Goal: Use online tool/utility: Utilize a website feature to perform a specific function

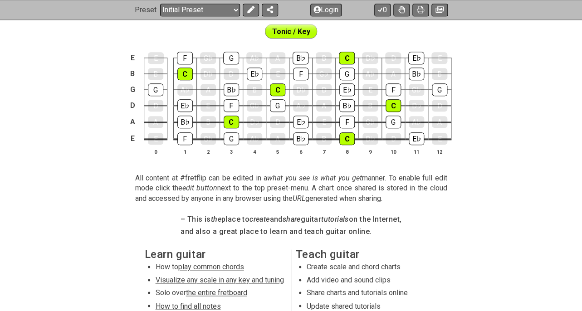
scroll to position [272, 0]
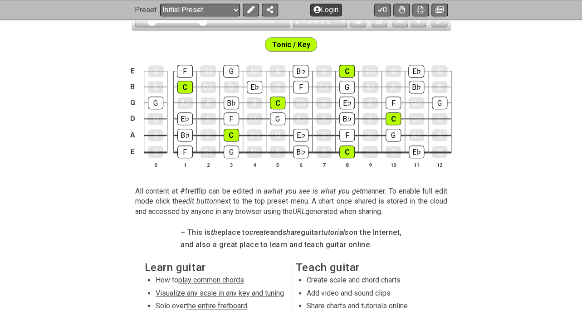
click at [320, 11] on icon at bounding box center [316, 9] width 7 height 7
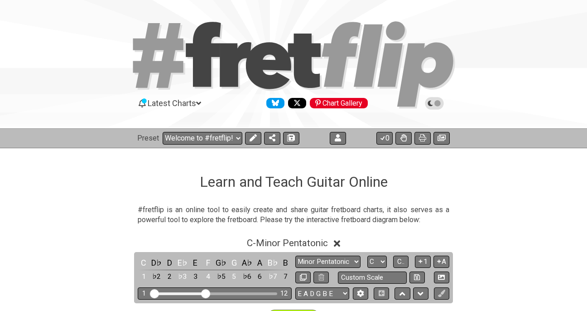
select select "C"
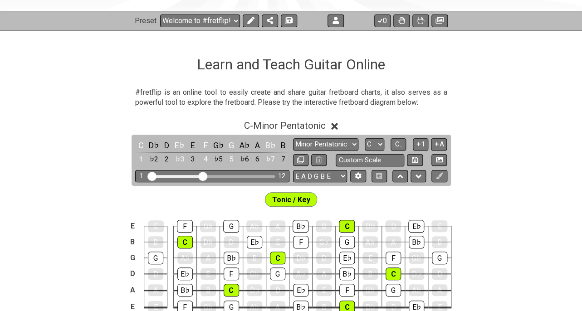
scroll to position [115, 0]
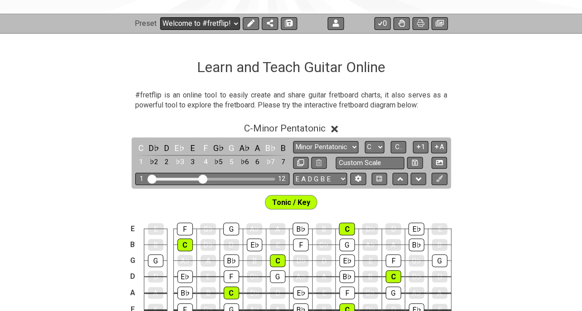
click at [160, 17] on select "Welcome to #fretflip! Initial Preset Custom Preset Minor Pentatonic Major Penta…" at bounding box center [200, 23] width 80 height 13
select select "/welcome"
click option "Initial Preset" at bounding box center [0, 0] width 0 height 0
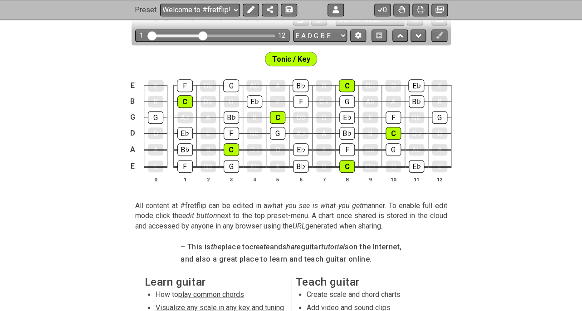
scroll to position [260, 0]
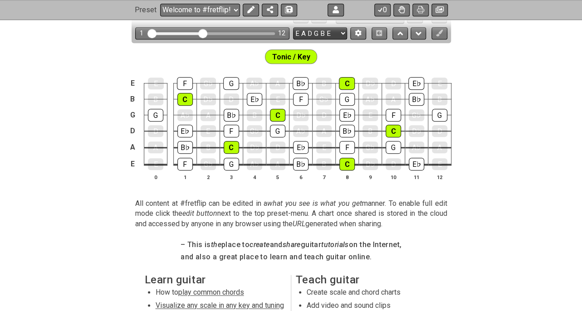
click at [293, 27] on select "E A D G B E E A D G B E E A D G B E B E A D F♯ B A D G C E A D A D G B E E♭ A♭ …" at bounding box center [320, 33] width 54 height 12
select select "E A D G"
click option "E A D G" at bounding box center [0, 0] width 0 height 0
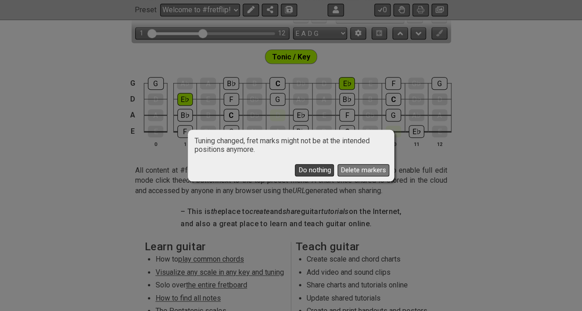
click at [326, 170] on button "Do nothing" at bounding box center [314, 170] width 39 height 12
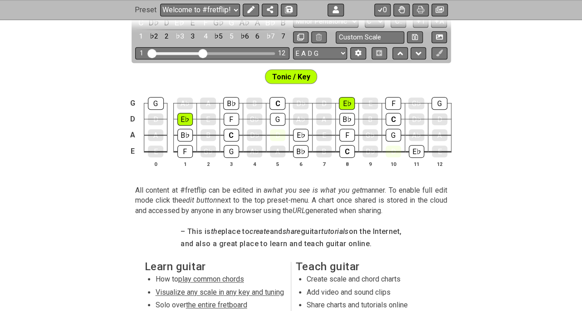
scroll to position [237, 0]
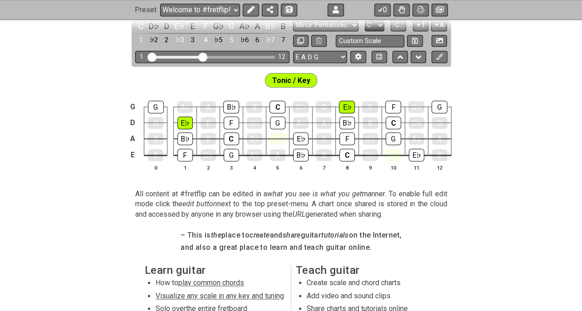
click at [364, 19] on select "A♭ A A♯ B♭ B C C♯ D♭ D D♯ E♭ E F F♯ G♭ G G♯" at bounding box center [373, 25] width 19 height 12
select select "G"
click option "G" at bounding box center [0, 0] width 0 height 0
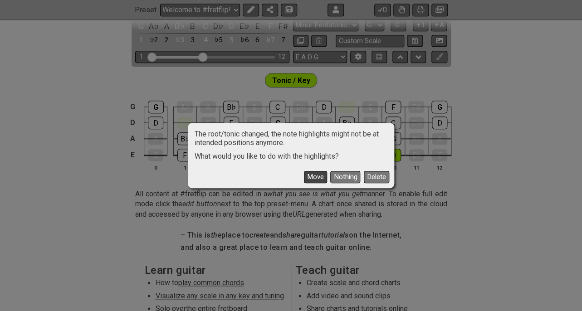
click at [327, 178] on button "Move" at bounding box center [315, 177] width 23 height 12
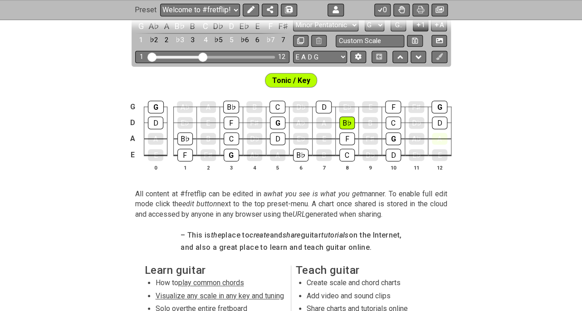
click at [422, 28] on icon at bounding box center [418, 24] width 9 height 7
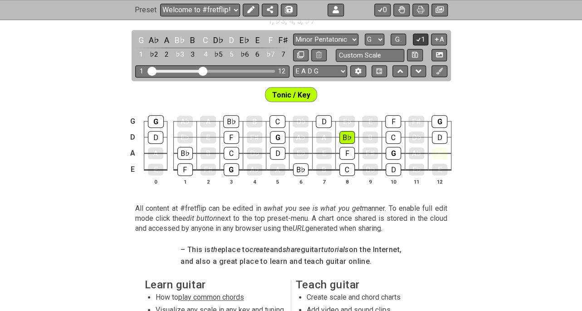
click at [422, 43] on icon at bounding box center [418, 39] width 9 height 7
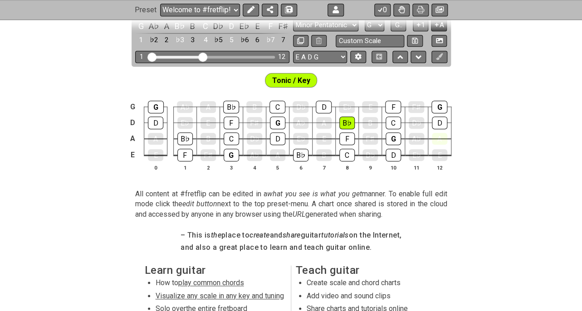
click at [446, 31] on button "A" at bounding box center [439, 25] width 16 height 12
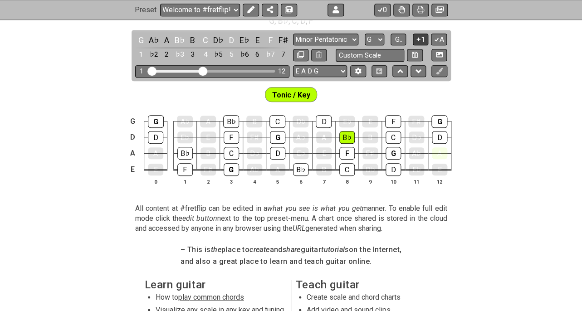
click at [428, 46] on button "1" at bounding box center [419, 40] width 15 height 12
click at [446, 46] on button "A" at bounding box center [439, 40] width 16 height 12
click at [441, 43] on icon at bounding box center [436, 39] width 9 height 7
click at [293, 34] on select "Minor Pentatonic Click to edit Minor Pentatonic Major Pentatonic Minor Blues Ma…" at bounding box center [325, 40] width 65 height 12
select select "Major / [PERSON_NAME]"
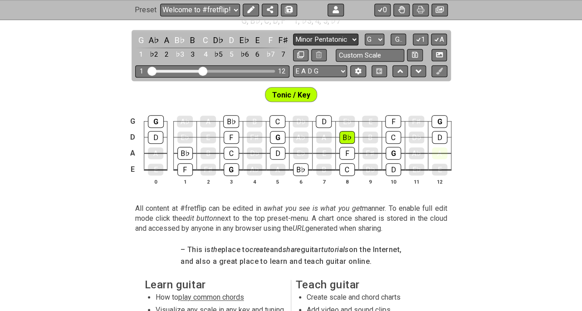
click option "Major / [PERSON_NAME]" at bounding box center [0, 0] width 0 height 0
